Goal: Answer question/provide support: Share knowledge or assist other users

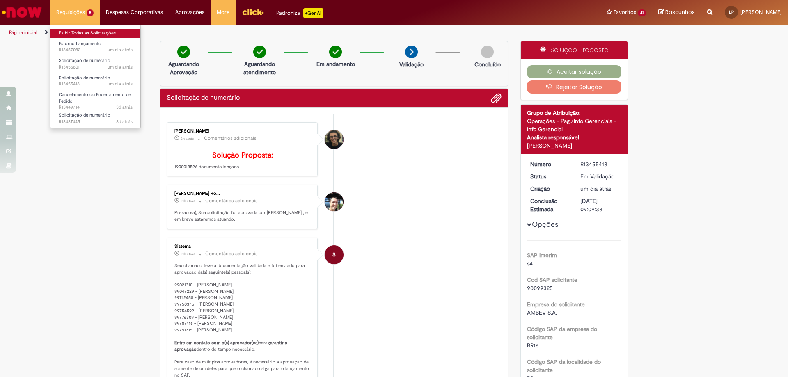
click at [83, 35] on link "Exibir Todas as Solicitações" at bounding box center [95, 33] width 90 height 9
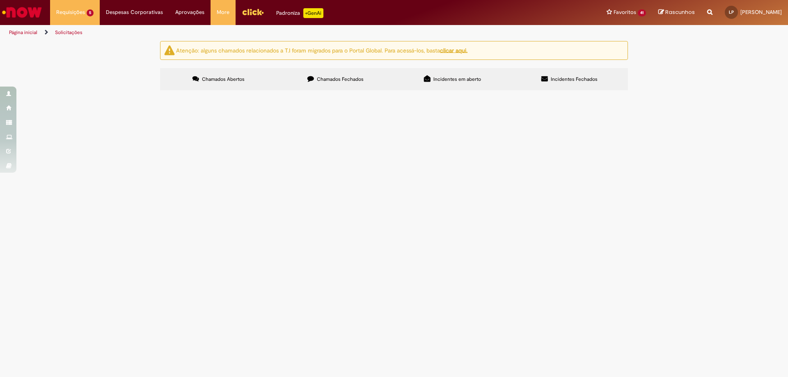
click at [0, 0] on span "por favor estornar o lançamento da NF 188 ela foi cancelada" at bounding box center [0, 0] width 0 height 0
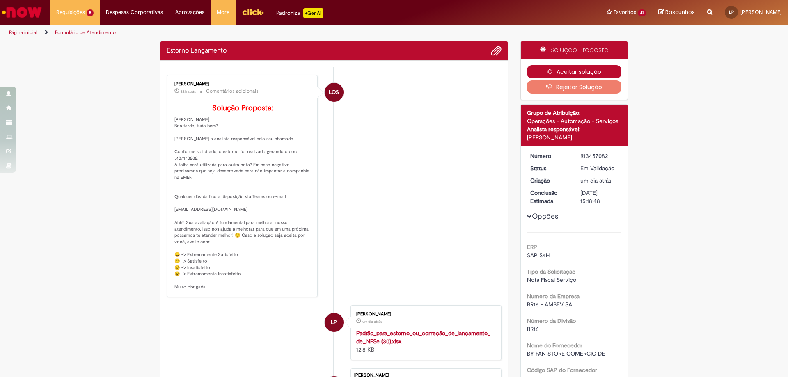
click at [575, 70] on button "Aceitar solução" at bounding box center [574, 71] width 95 height 13
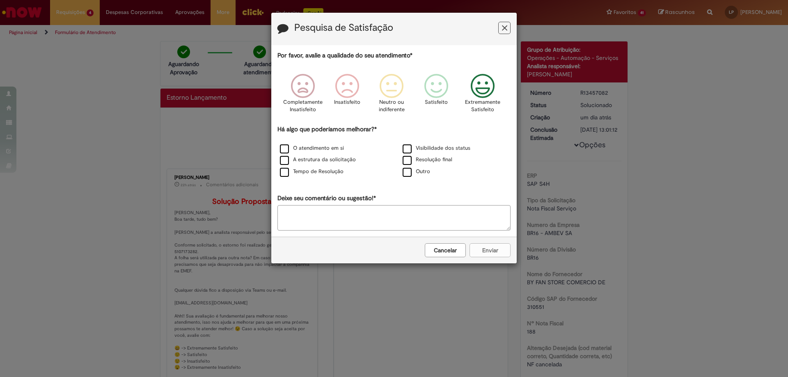
drag, startPoint x: 486, startPoint y: 89, endPoint x: 448, endPoint y: 117, distance: 47.1
click at [486, 89] on icon "Feedback" at bounding box center [483, 86] width 31 height 25
click at [328, 145] on label "O atendimento em si" at bounding box center [312, 148] width 64 height 8
click at [487, 250] on button "Enviar" at bounding box center [490, 250] width 41 height 14
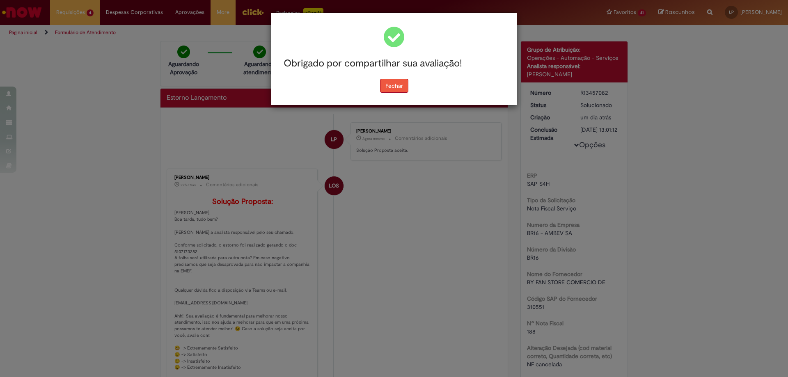
click at [401, 89] on button "Fechar" at bounding box center [394, 86] width 28 height 14
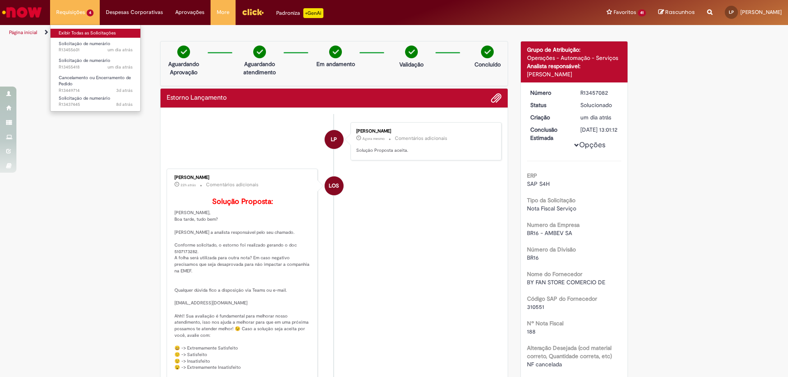
click at [85, 34] on link "Exibir Todas as Solicitações" at bounding box center [95, 33] width 90 height 9
